Goal: Task Accomplishment & Management: Use online tool/utility

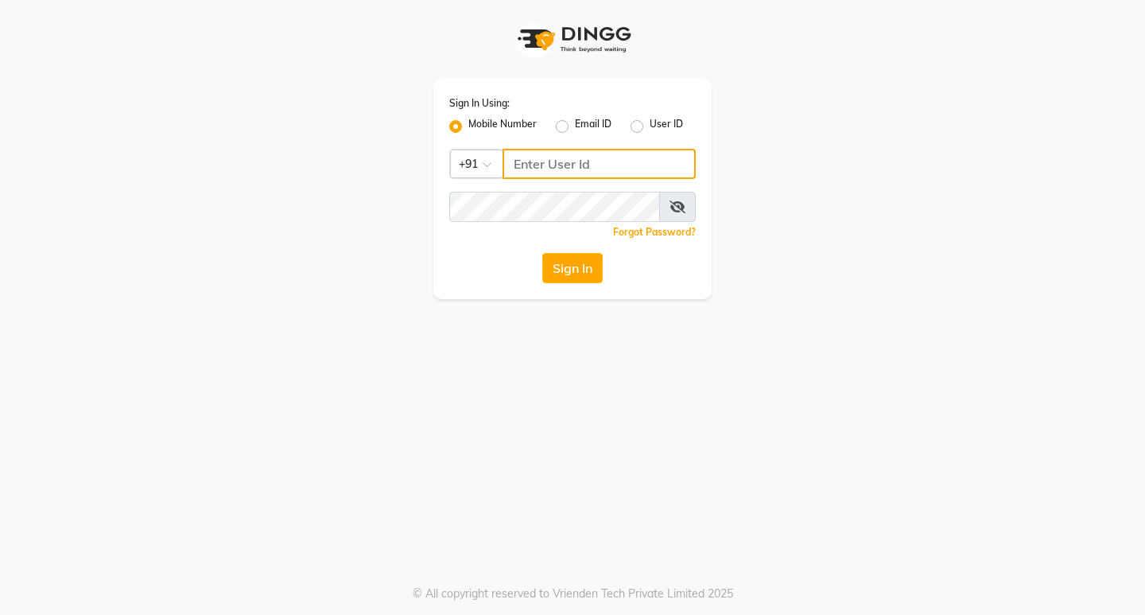
click at [534, 165] on input "Username" at bounding box center [599, 164] width 193 height 30
type input "8655000275"
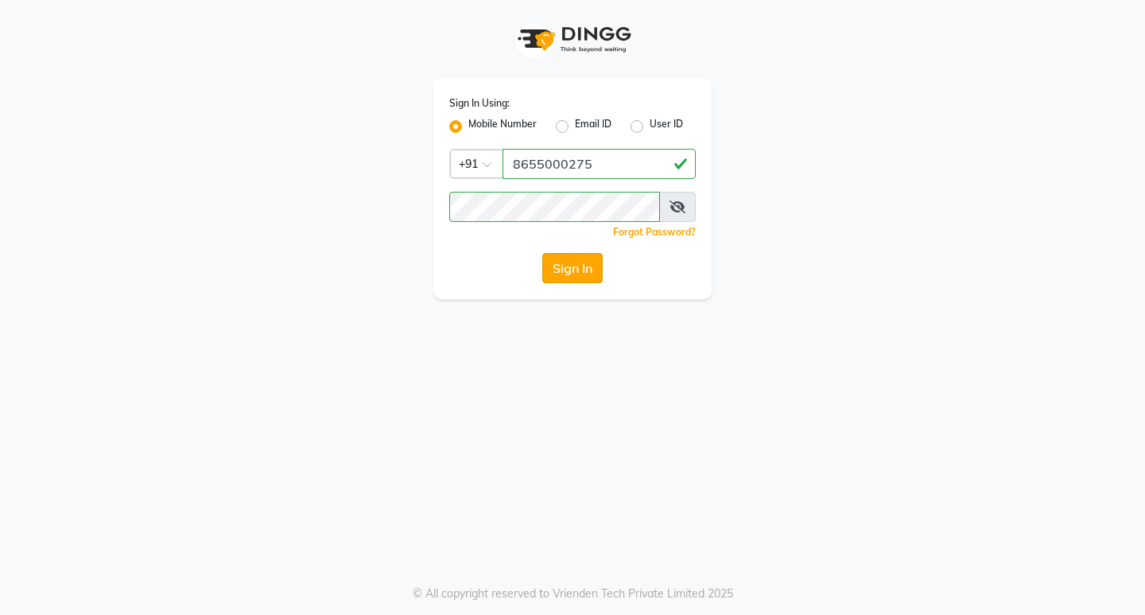
click at [574, 270] on button "Sign In" at bounding box center [572, 268] width 60 height 30
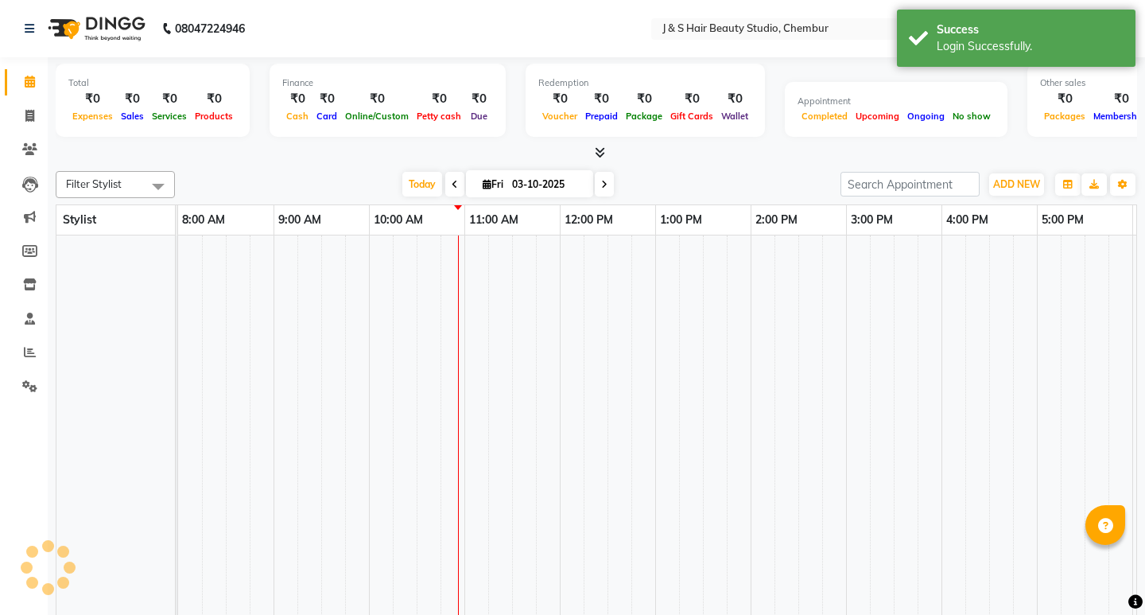
select select "en"
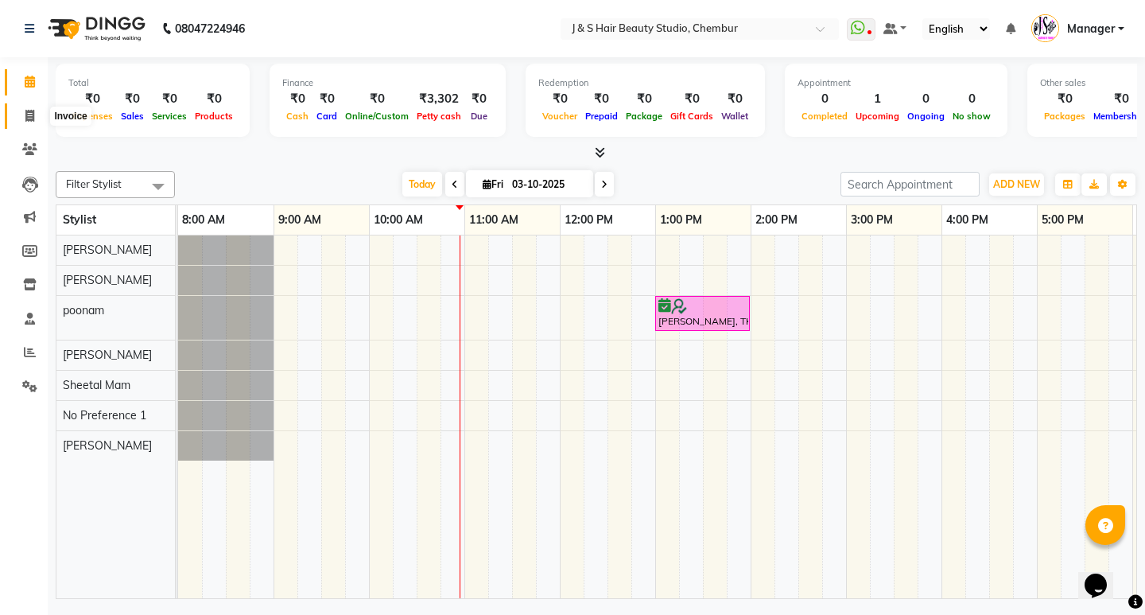
click at [23, 113] on span at bounding box center [30, 116] width 28 height 18
select select "143"
select select "service"
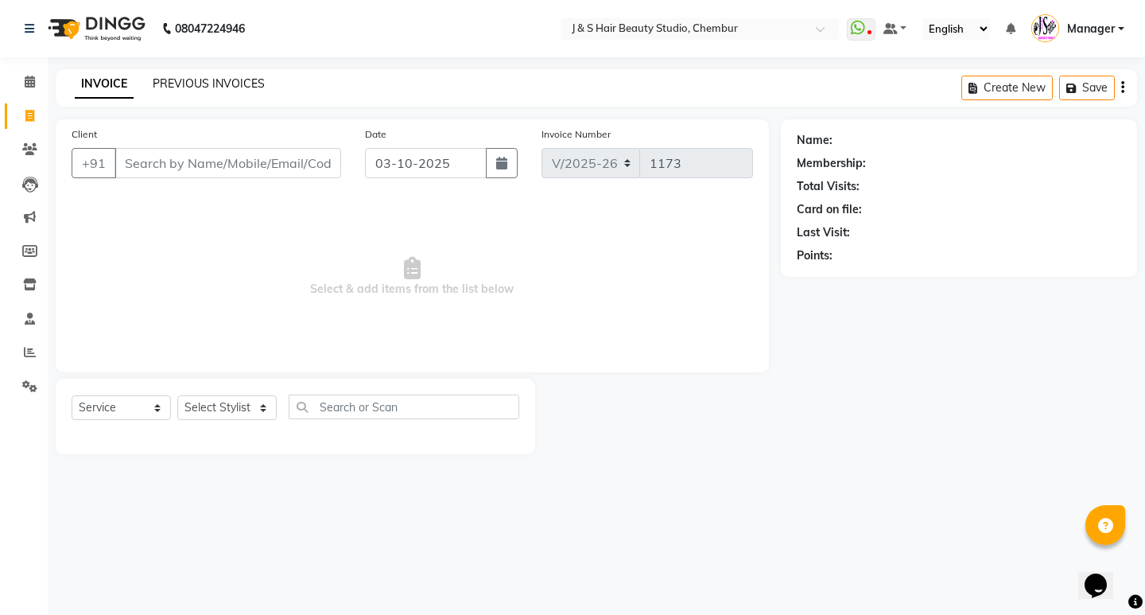
click at [209, 86] on link "PREVIOUS INVOICES" at bounding box center [209, 83] width 112 height 14
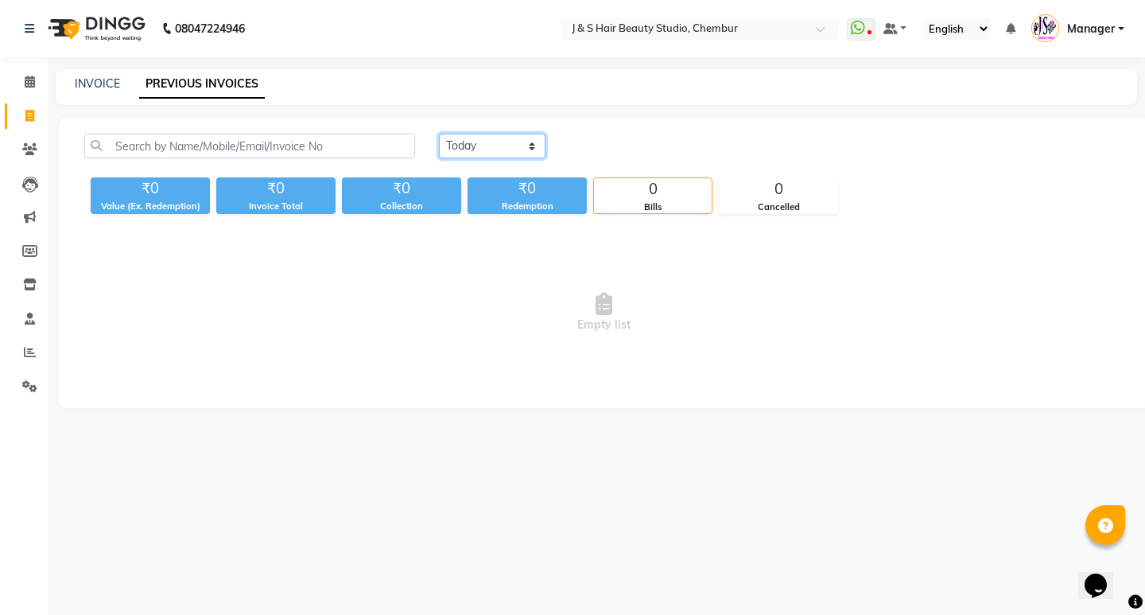
click at [495, 140] on select "[DATE] [DATE] Custom Range" at bounding box center [492, 146] width 107 height 25
select select "[DATE]"
click at [439, 134] on select "[DATE] [DATE] Custom Range" at bounding box center [492, 146] width 107 height 25
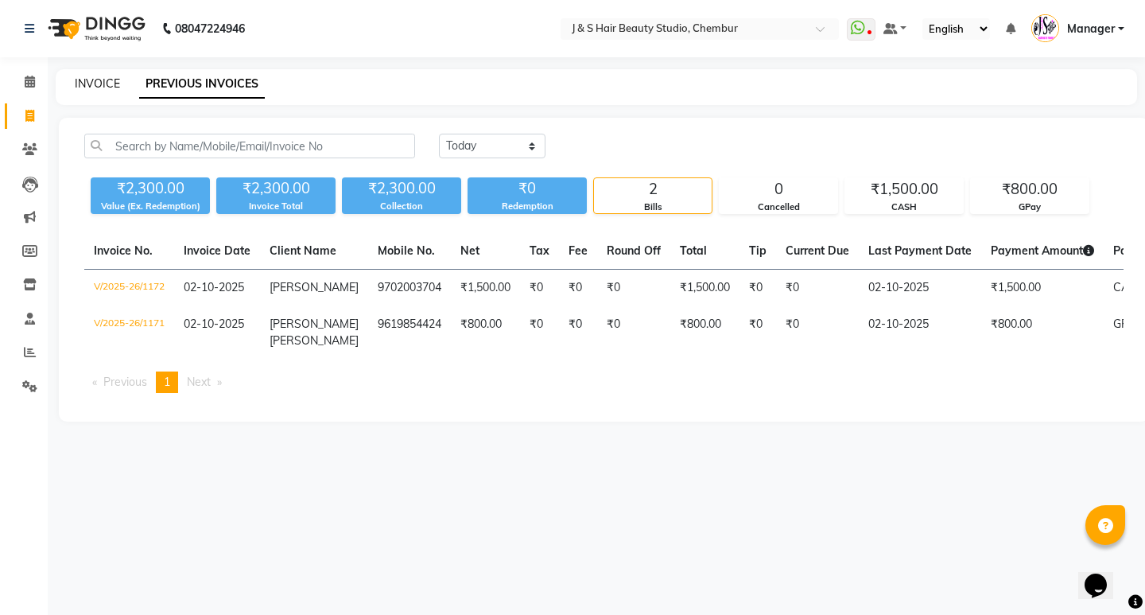
click at [85, 86] on link "INVOICE" at bounding box center [97, 83] width 45 height 14
select select "143"
select select "service"
